Goal: Task Accomplishment & Management: Manage account settings

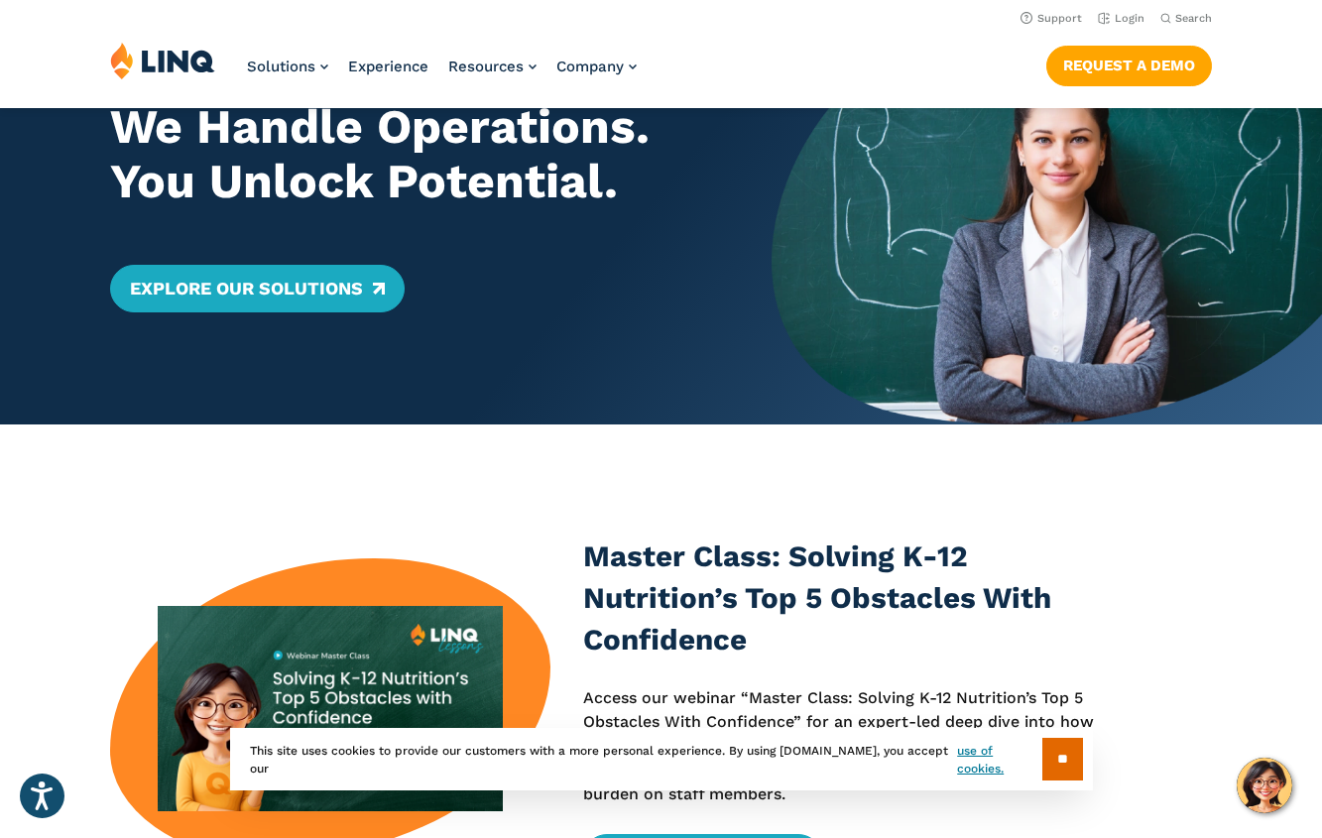
scroll to position [97, 0]
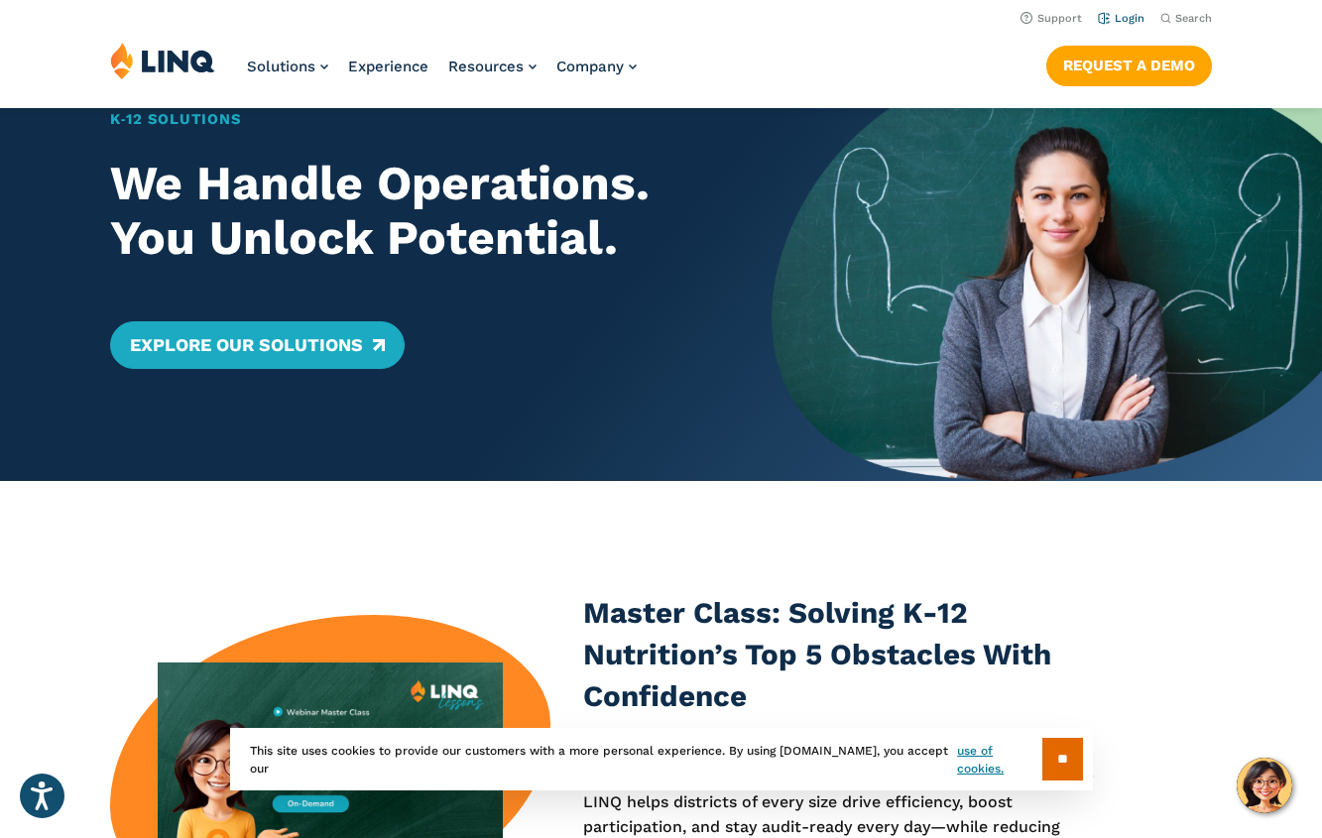
click at [1129, 19] on link "Login" at bounding box center [1121, 18] width 47 height 13
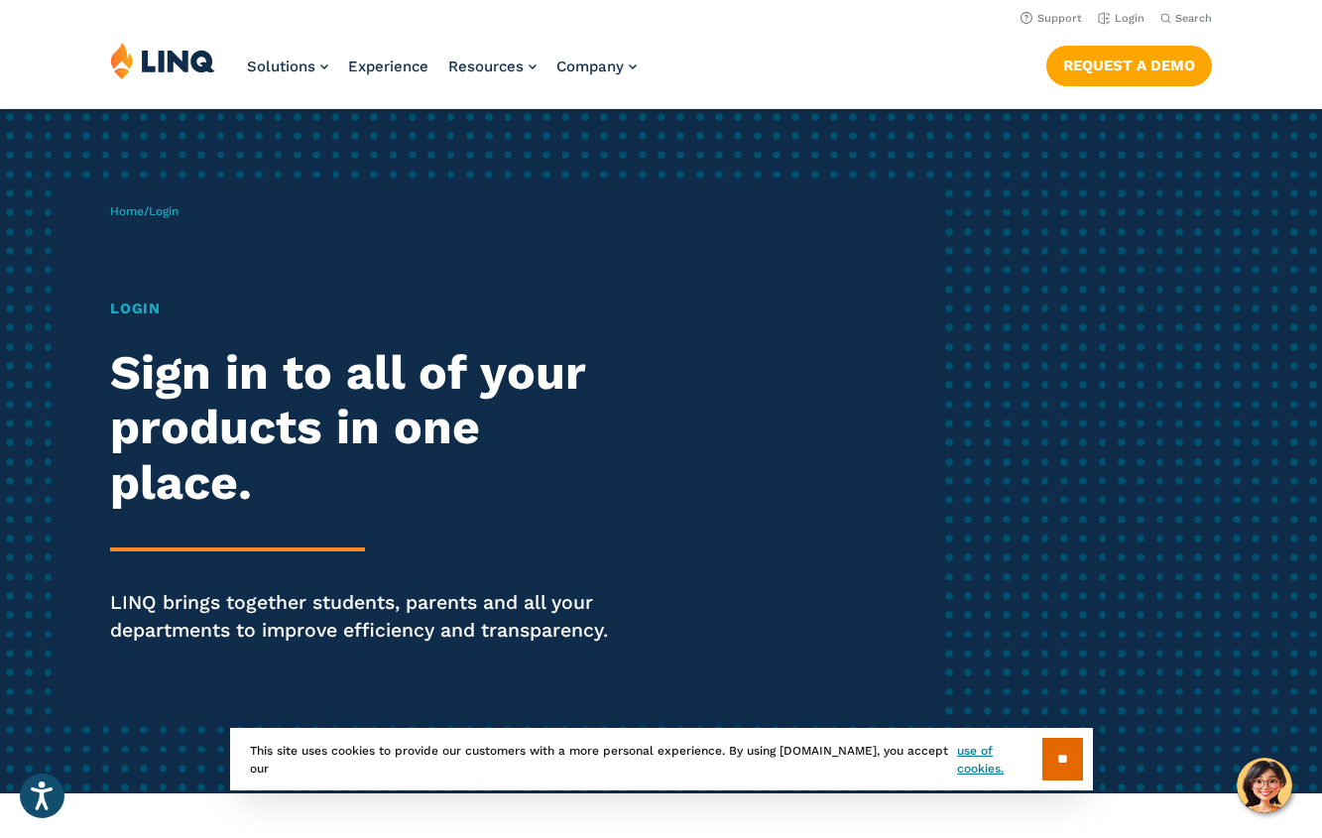
click at [137, 312] on h1 "Login" at bounding box center [365, 308] width 510 height 22
click at [139, 207] on link "Home" at bounding box center [127, 211] width 34 height 14
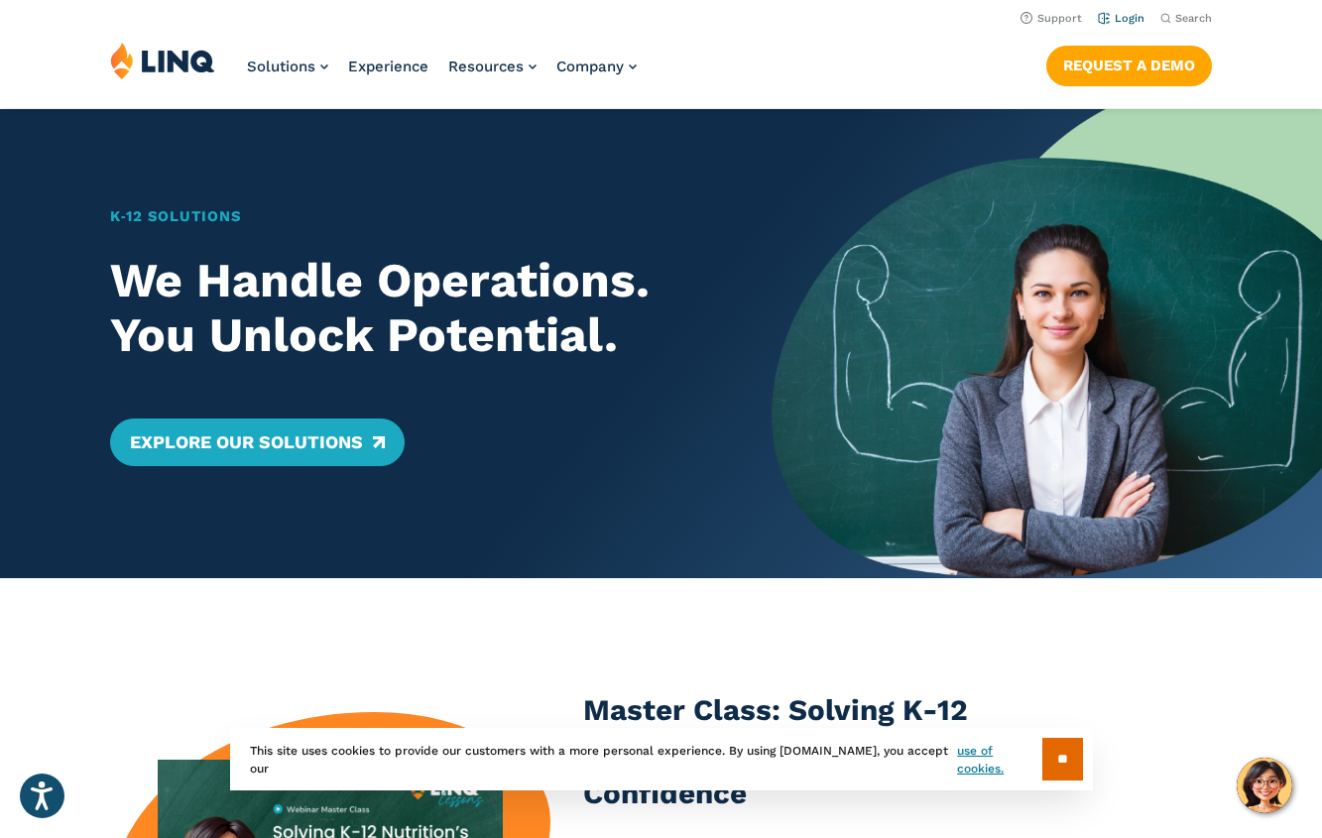
click at [1126, 20] on link "Login" at bounding box center [1121, 18] width 47 height 13
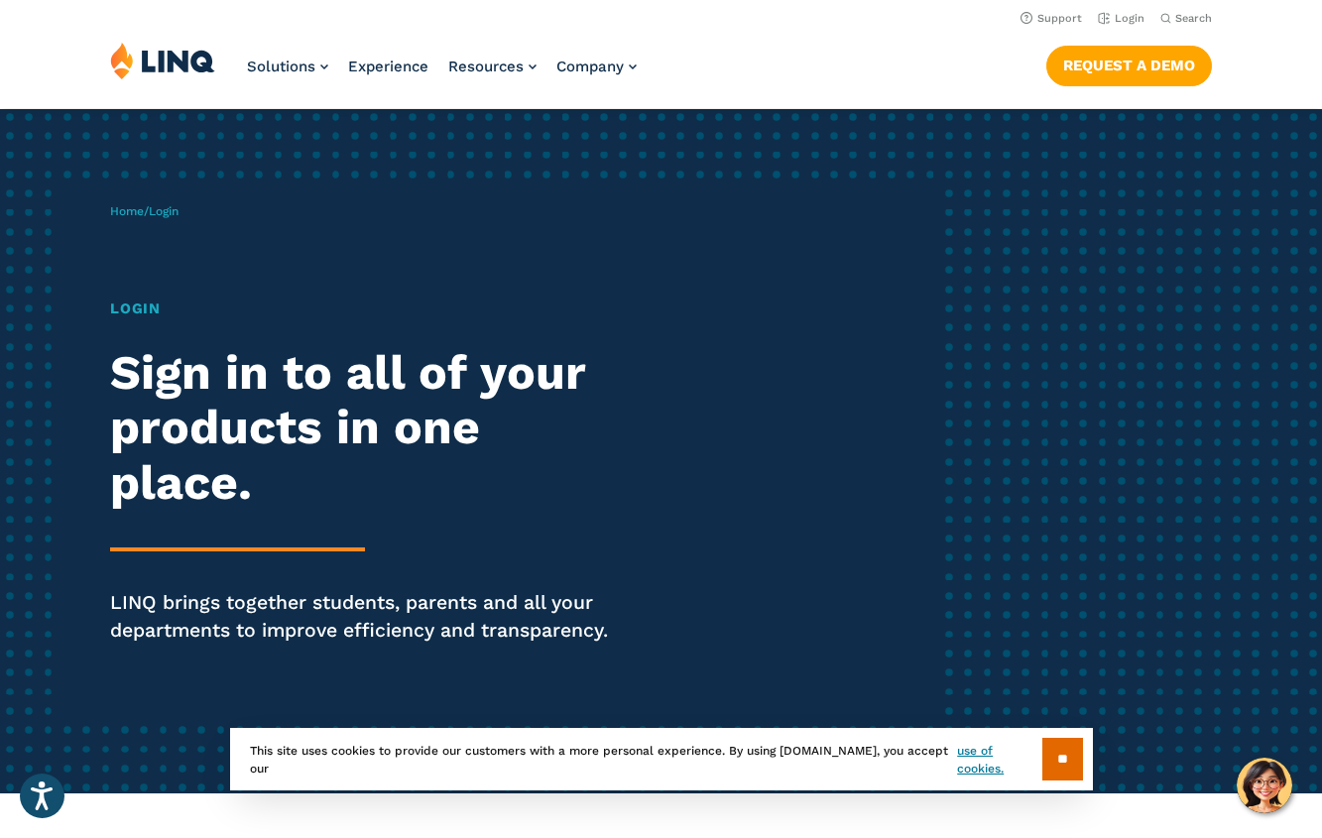
click at [173, 211] on span "Login" at bounding box center [164, 211] width 30 height 14
drag, startPoint x: 137, startPoint y: 304, endPoint x: 144, endPoint y: 295, distance: 11.3
click at [140, 301] on h1 "Login" at bounding box center [365, 308] width 510 height 22
click at [177, 213] on span "Login" at bounding box center [164, 211] width 30 height 14
click at [1129, 20] on link "Login" at bounding box center [1121, 18] width 47 height 13
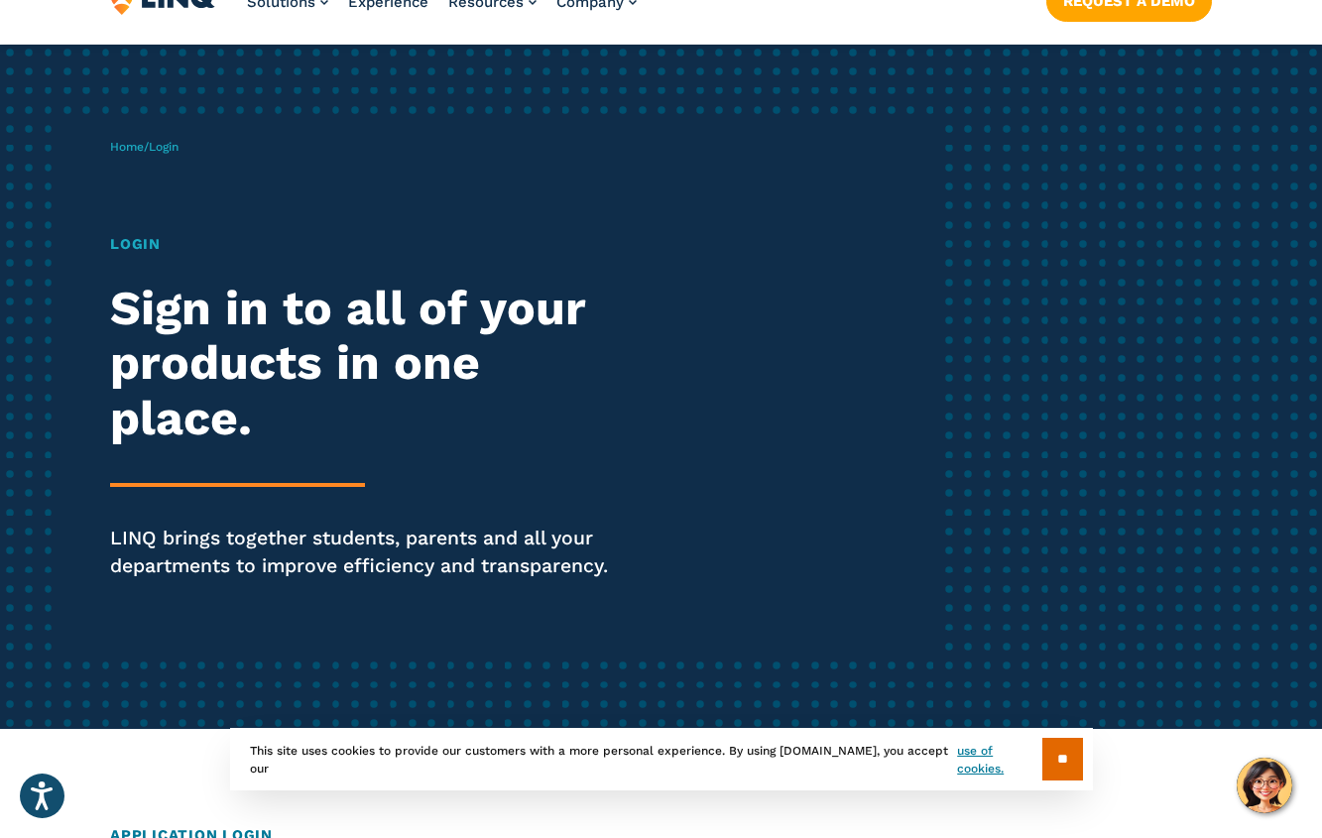
scroll to position [99, 0]
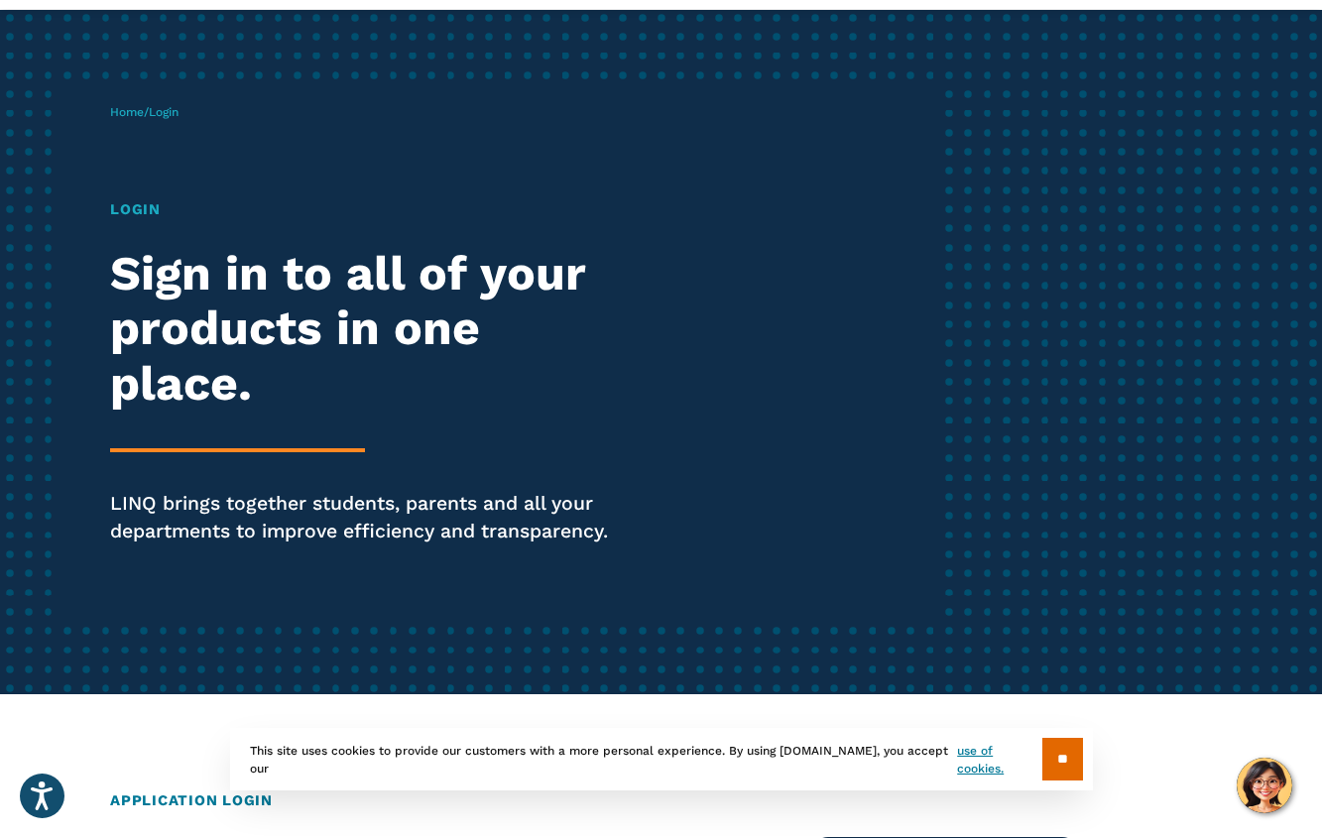
click at [1079, 753] on input "**" at bounding box center [1062, 759] width 41 height 43
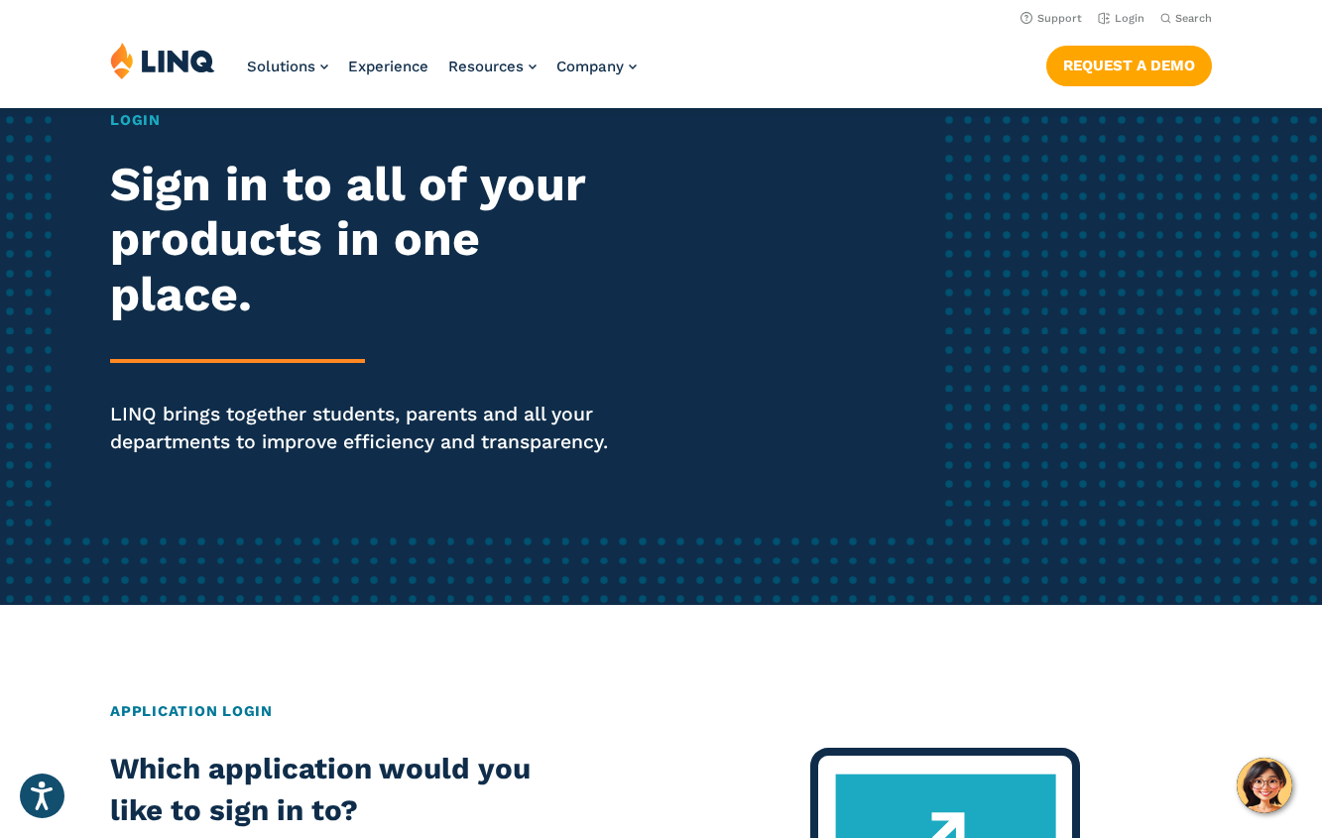
scroll to position [0, 0]
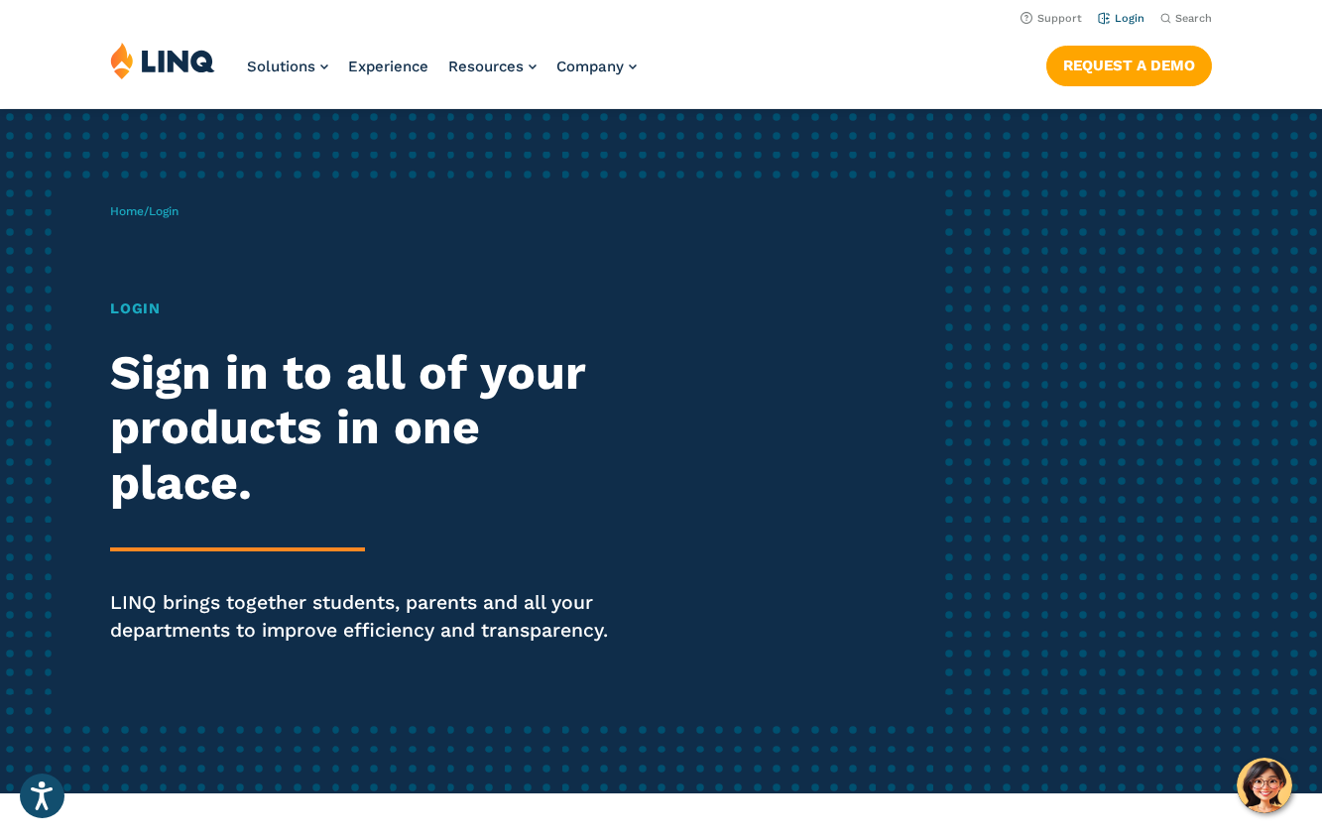
click at [1133, 13] on link "Login" at bounding box center [1121, 18] width 47 height 13
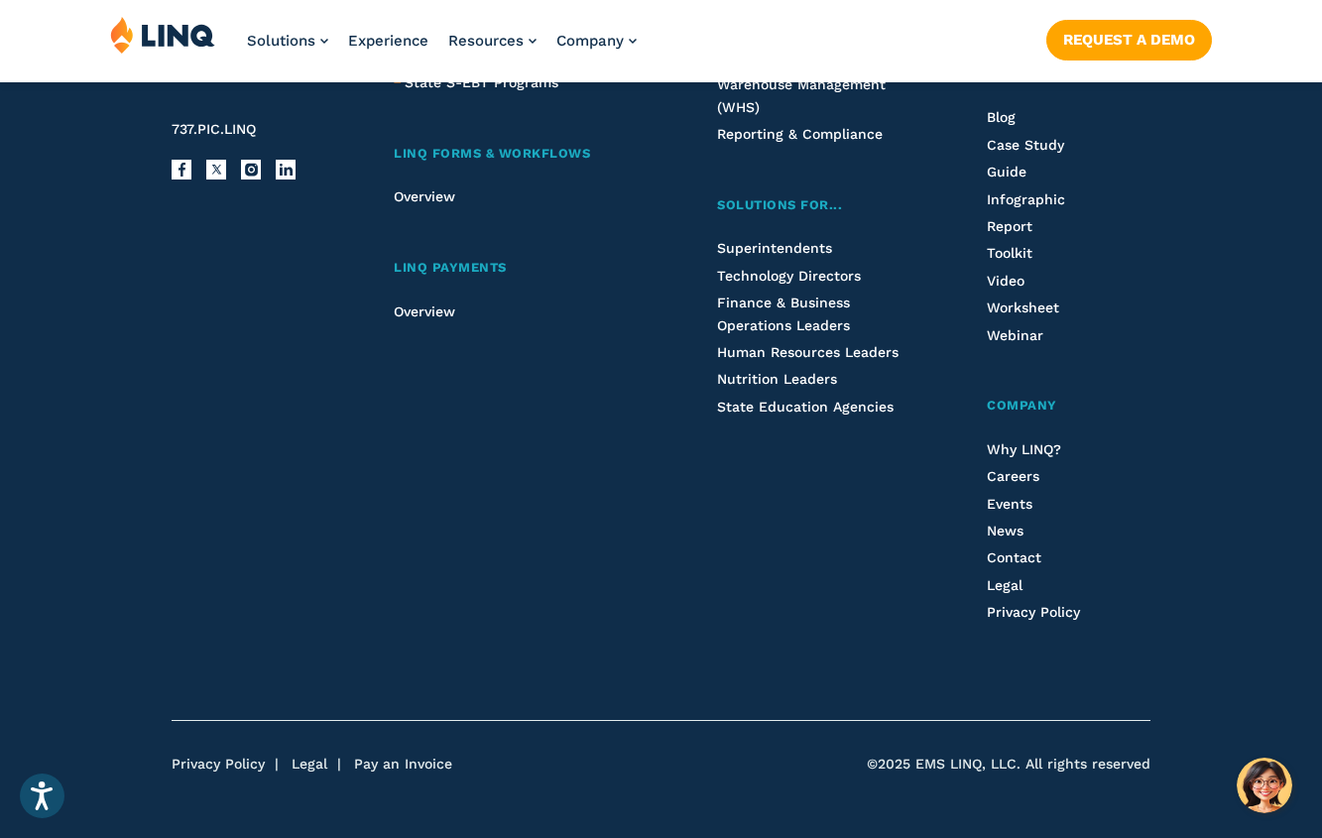
scroll to position [2391, 0]
